Goal: Find specific page/section: Find specific page/section

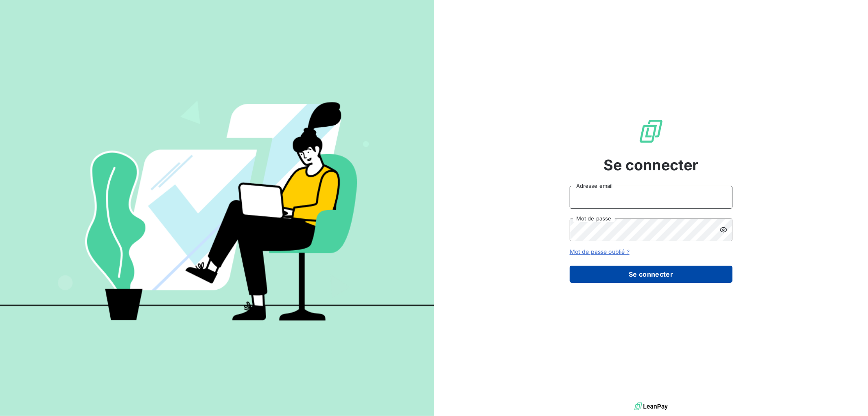
type input "[EMAIL_ADDRESS][DOMAIN_NAME]"
click at [664, 273] on button "Se connecter" at bounding box center [651, 273] width 163 height 17
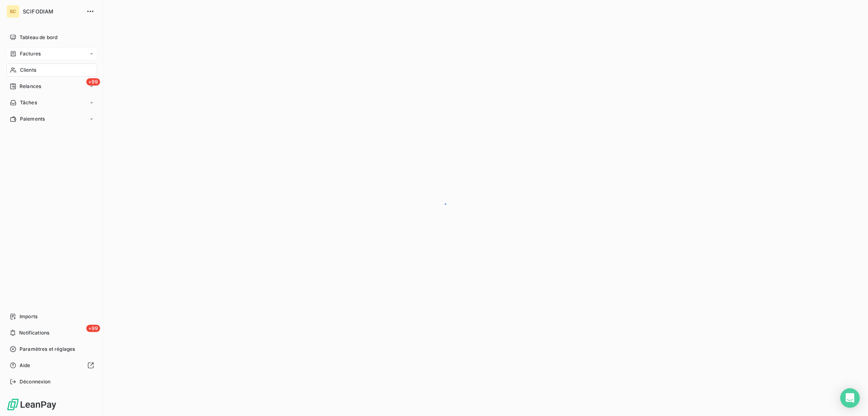
click at [18, 55] on div "Factures" at bounding box center [25, 53] width 31 height 7
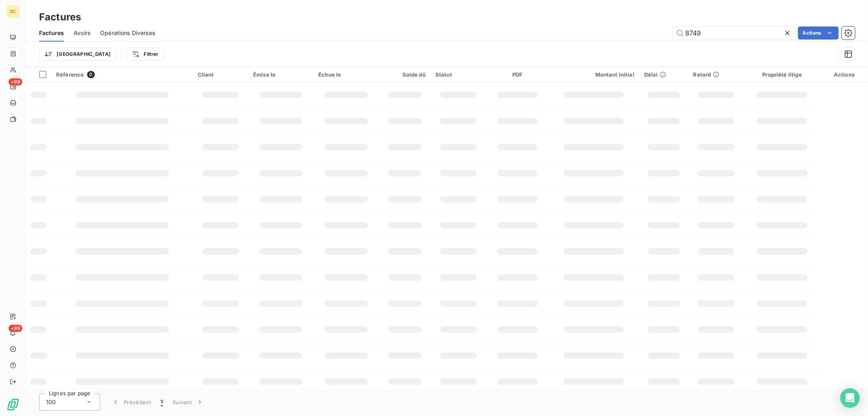
drag, startPoint x: 703, startPoint y: 31, endPoint x: 637, endPoint y: 38, distance: 65.8
click at [637, 38] on div "8749 Actions" at bounding box center [510, 32] width 690 height 13
type input "4815"
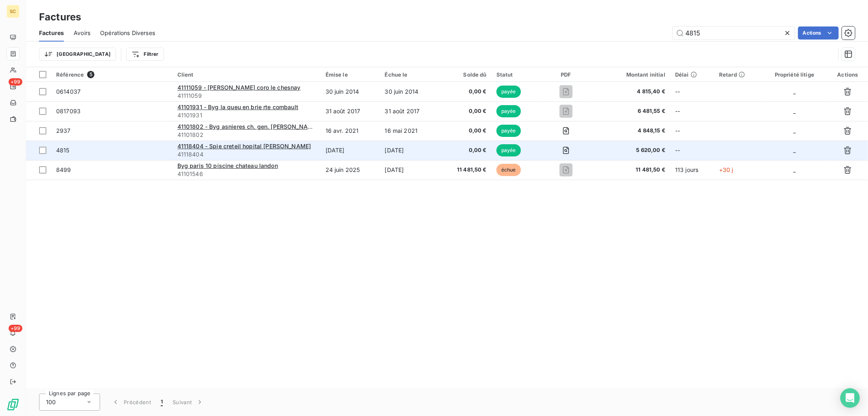
click at [363, 149] on td "[DATE]" at bounding box center [350, 150] width 59 height 20
